Goal: Task Accomplishment & Management: Use online tool/utility

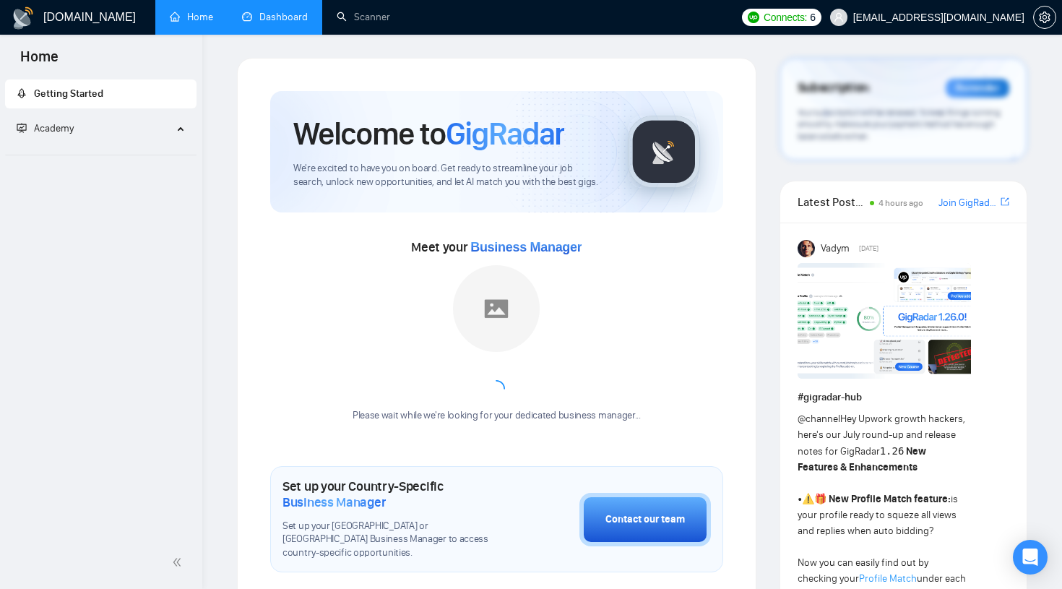
click at [275, 23] on link "Dashboard" at bounding box center [275, 17] width 66 height 12
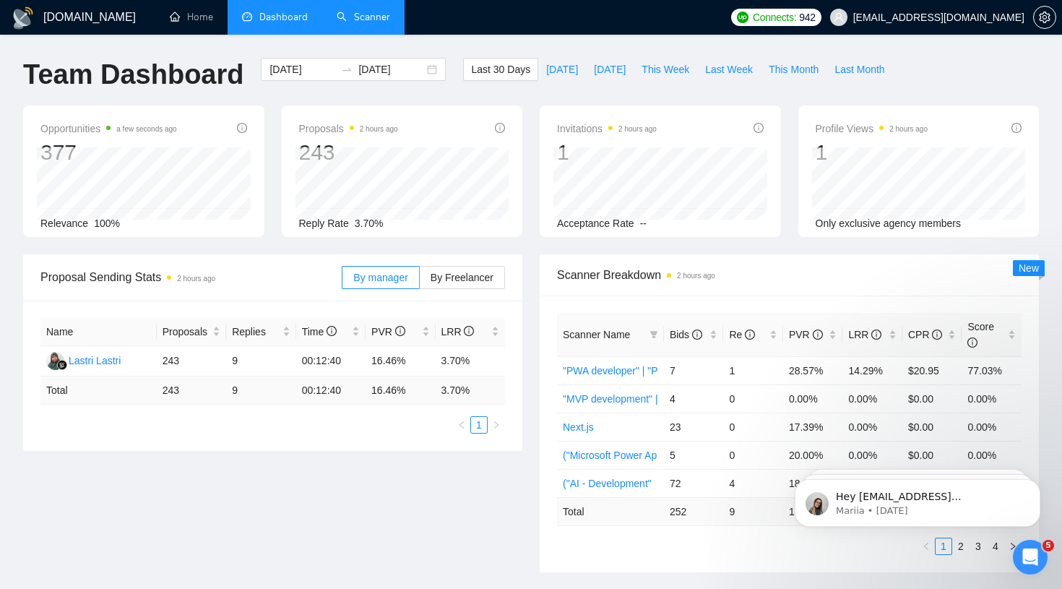
click at [342, 17] on link "Scanner" at bounding box center [363, 17] width 53 height 12
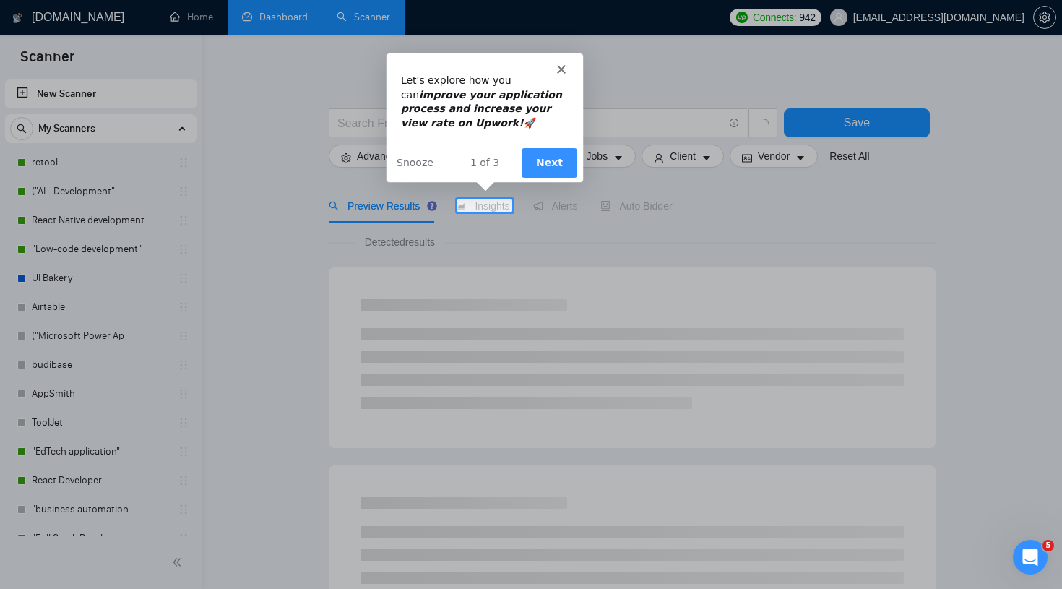
click at [552, 157] on button "Next" at bounding box center [548, 162] width 56 height 30
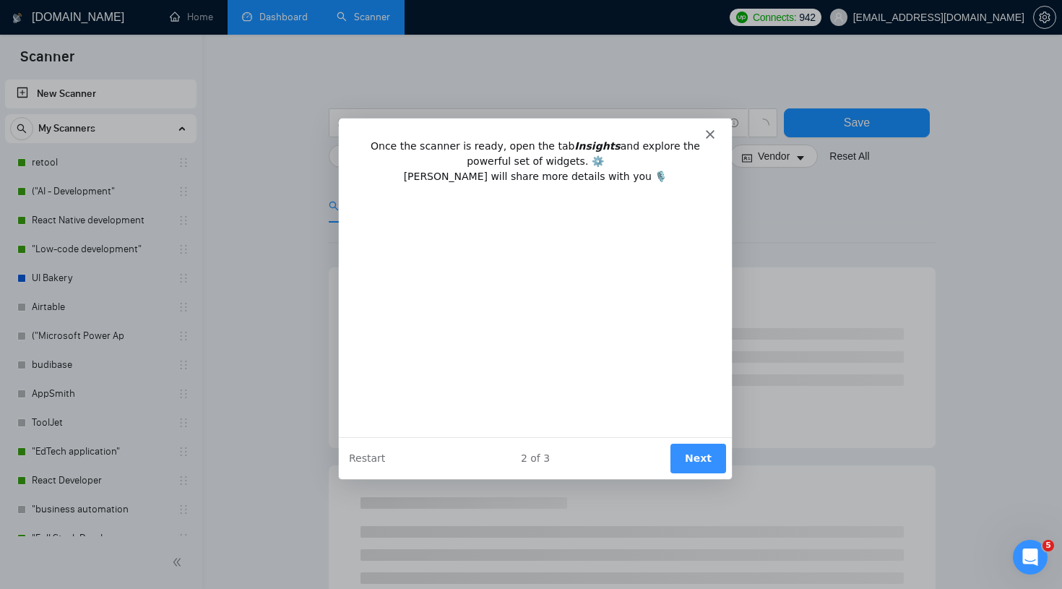
click at [714, 137] on div "Intercom messenger" at bounding box center [534, 128] width 393 height 20
click at [710, 136] on icon "Close" at bounding box center [709, 133] width 9 height 9
